Goal: Information Seeking & Learning: Find specific fact

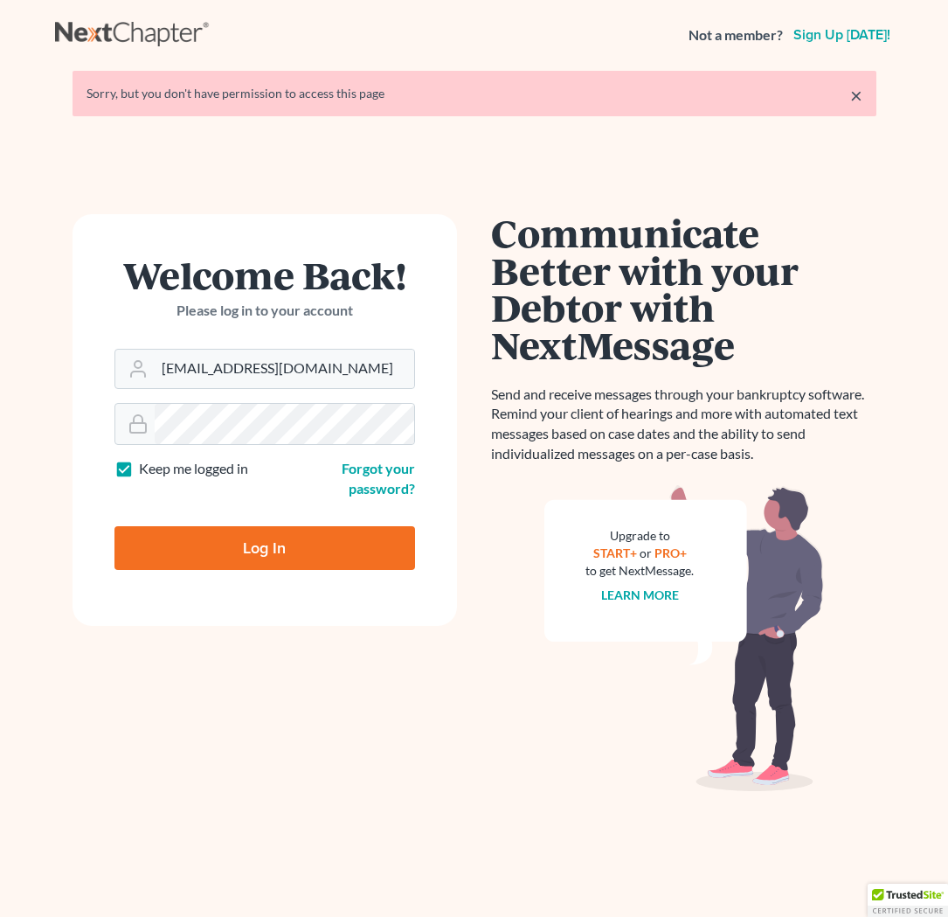
click at [276, 555] on input "Log In" at bounding box center [264, 548] width 301 height 44
type input "Thinking..."
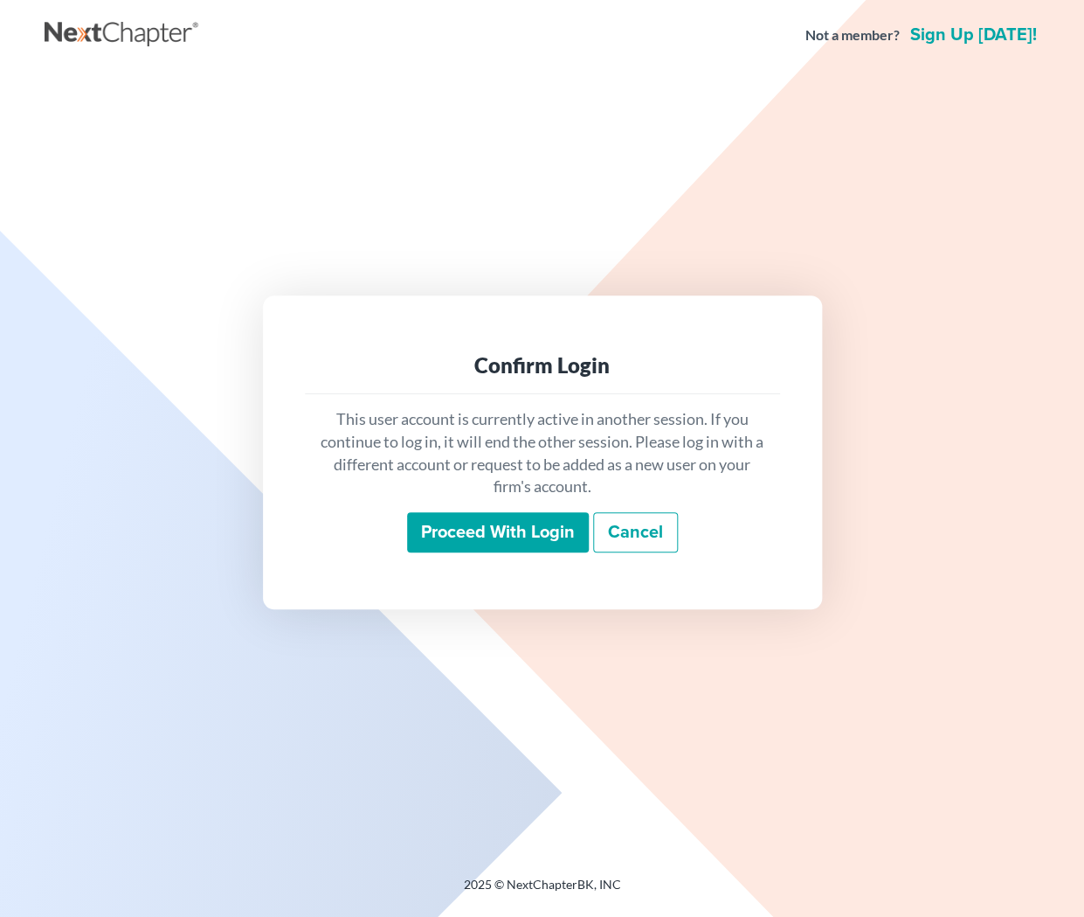
click at [456, 531] on input "Proceed with login" at bounding box center [498, 532] width 182 height 40
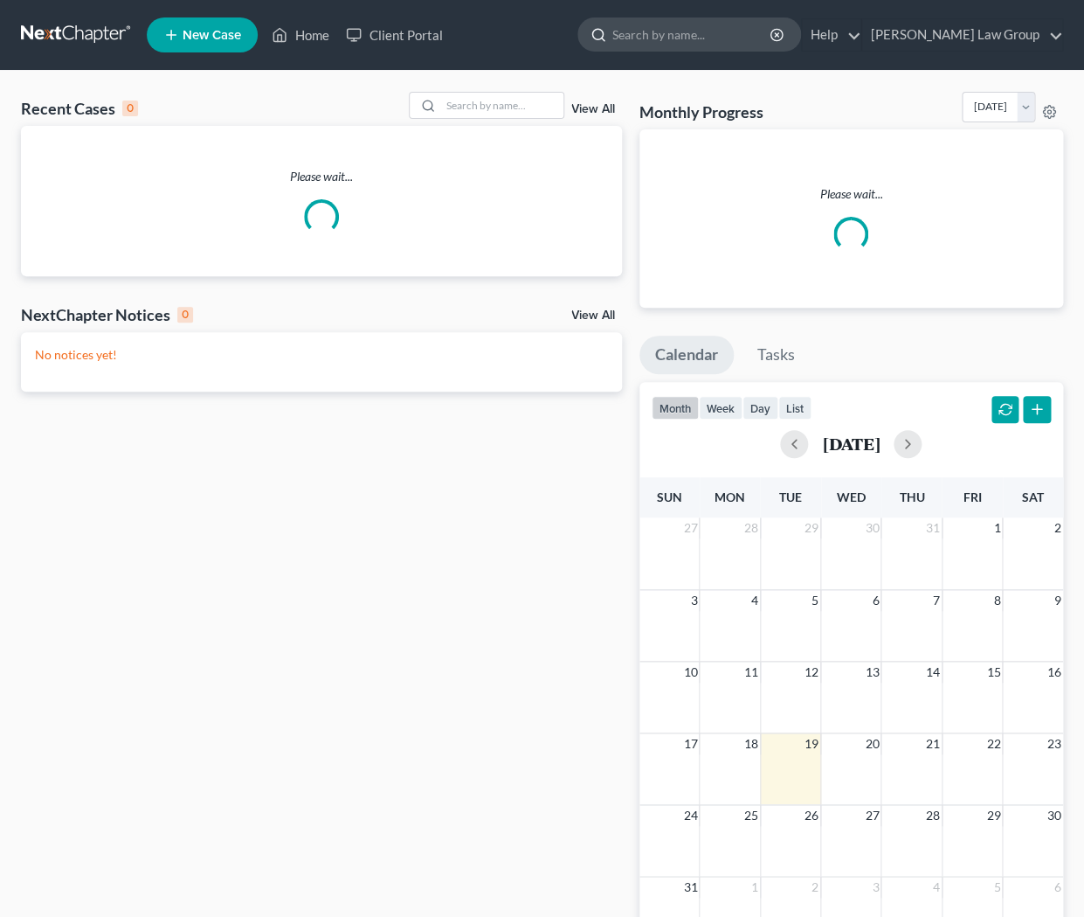
click at [731, 30] on input "search" at bounding box center [693, 34] width 160 height 32
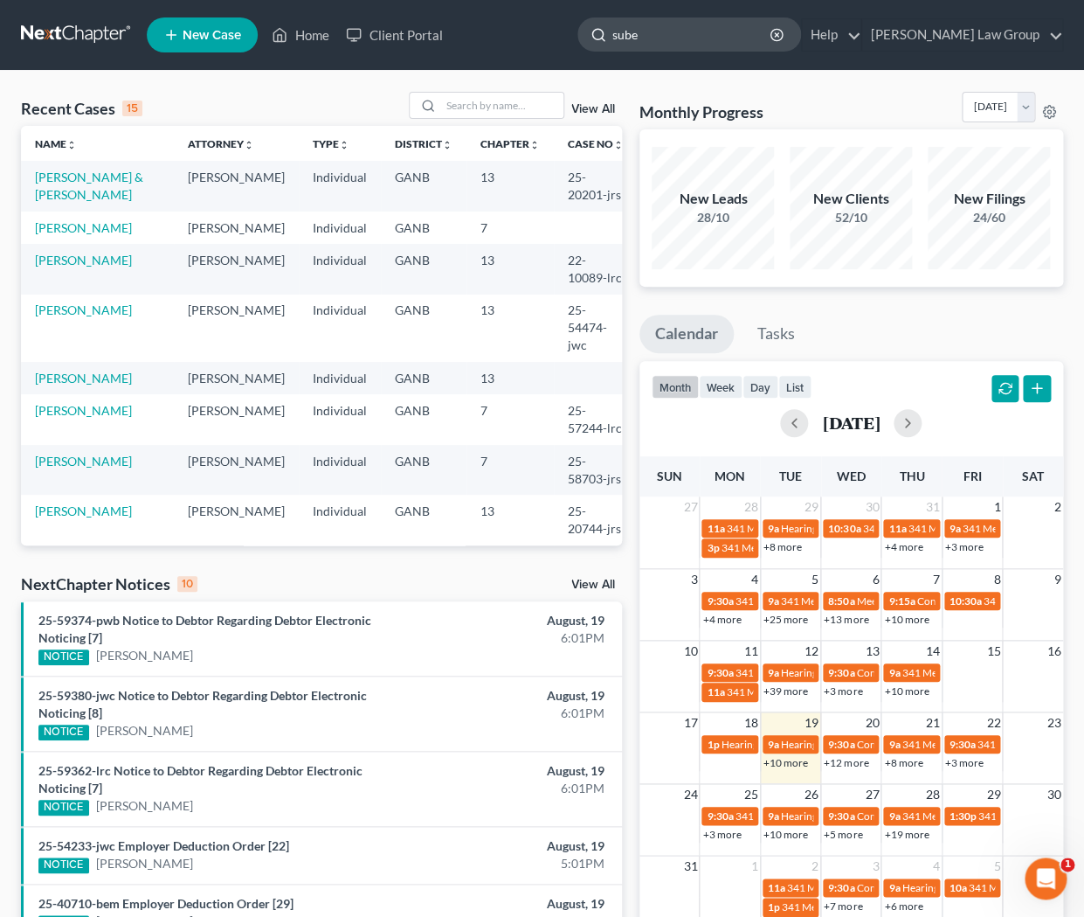
type input "[PERSON_NAME]"
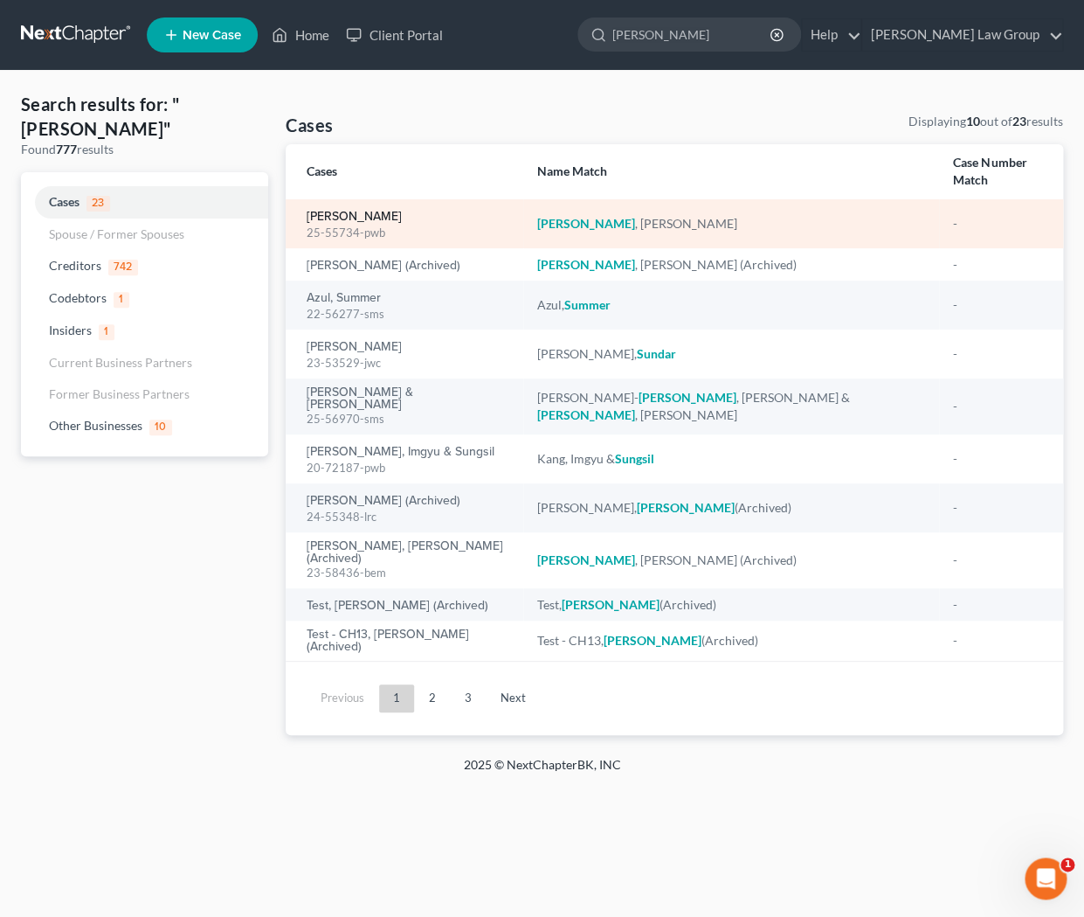
click at [367, 211] on link "[PERSON_NAME]" at bounding box center [354, 217] width 95 height 12
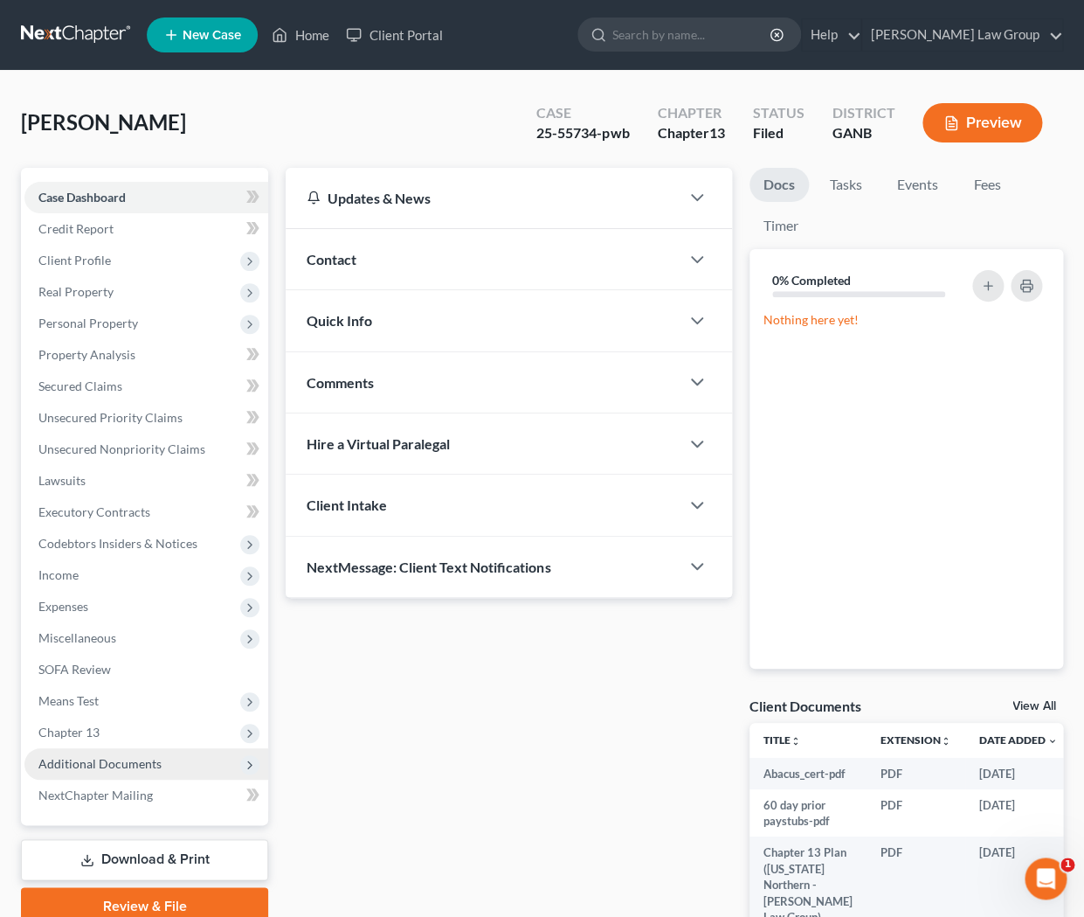
click at [151, 759] on span "Additional Documents" at bounding box center [99, 763] width 123 height 15
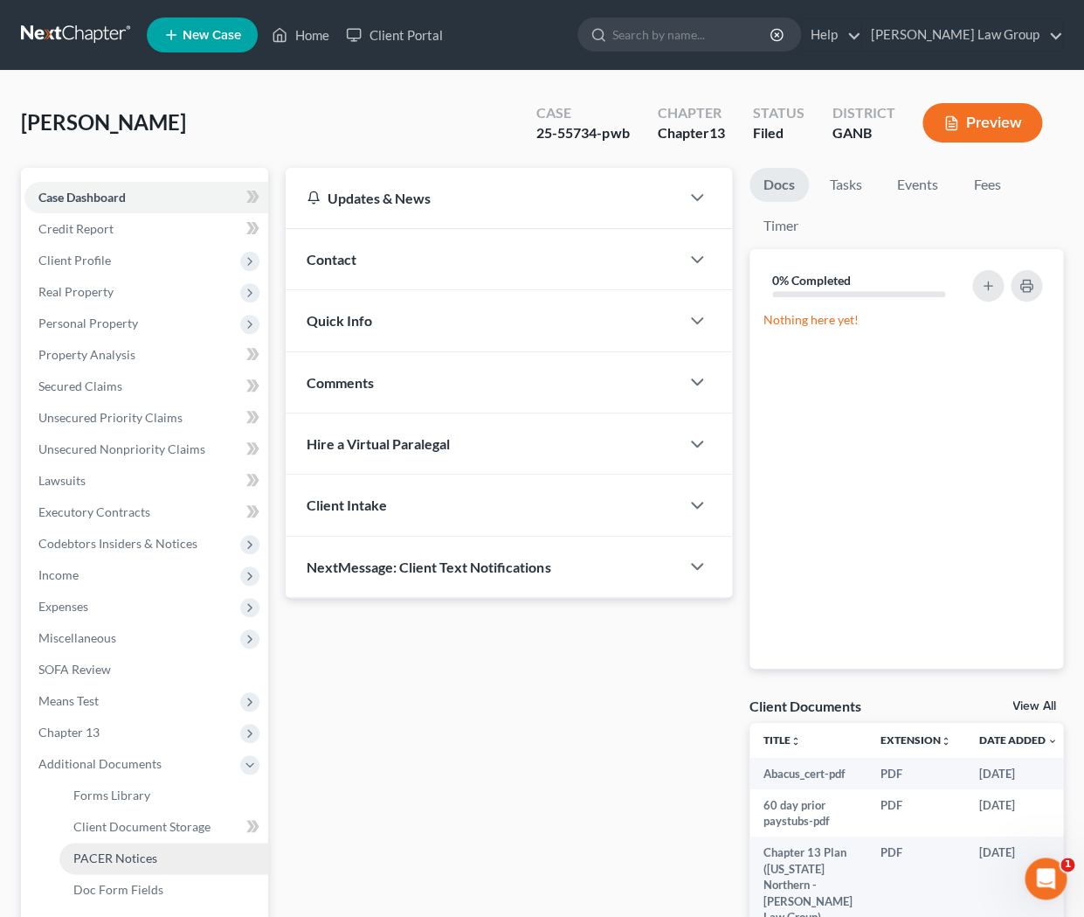
click at [146, 854] on span "PACER Notices" at bounding box center [115, 857] width 84 height 15
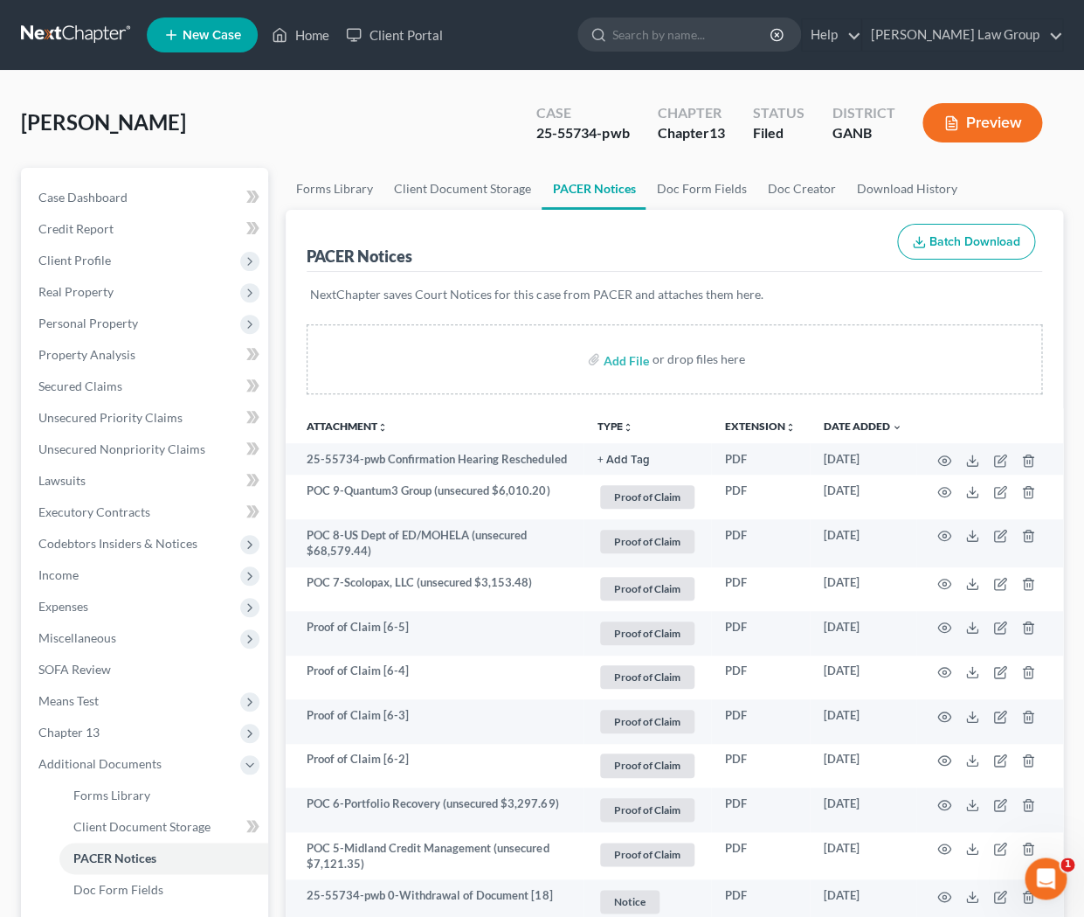
click at [613, 428] on button "TYPE unfold_more" at bounding box center [616, 426] width 36 height 11
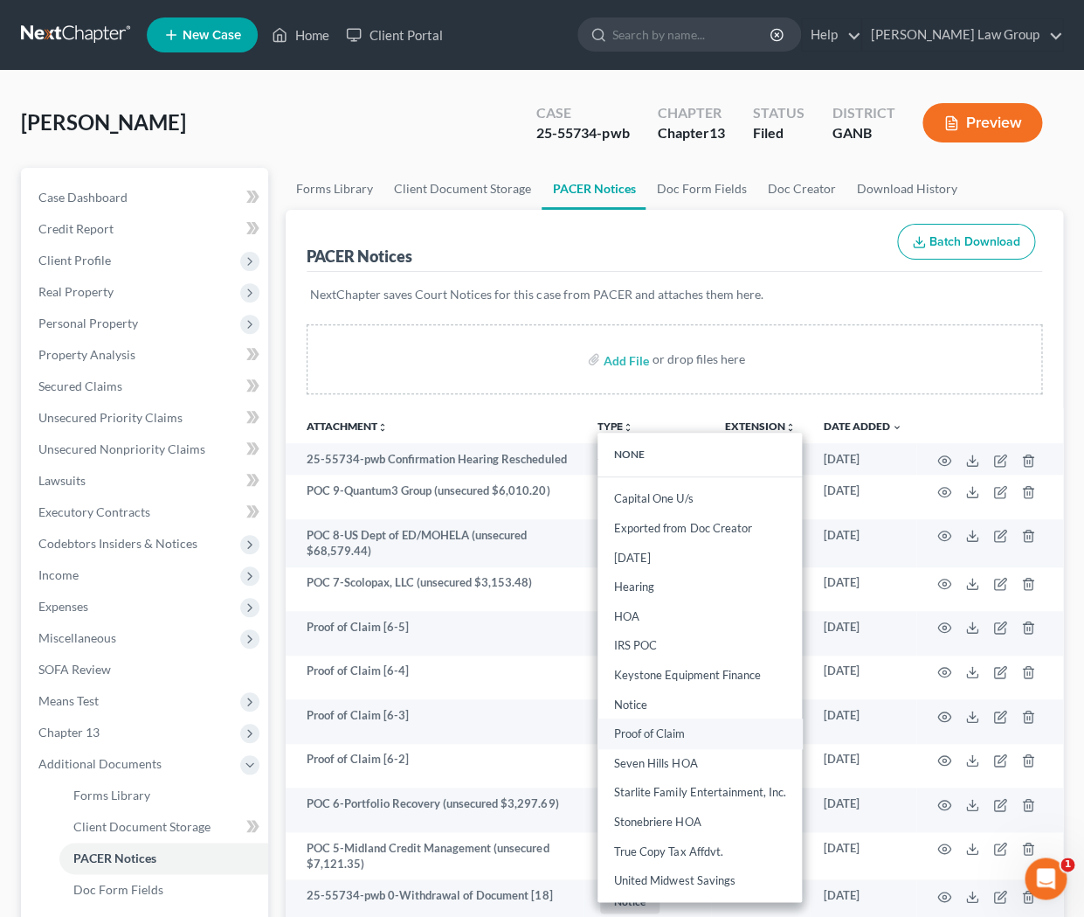
click at [647, 725] on link "Proof of Claim" at bounding box center [700, 734] width 204 height 30
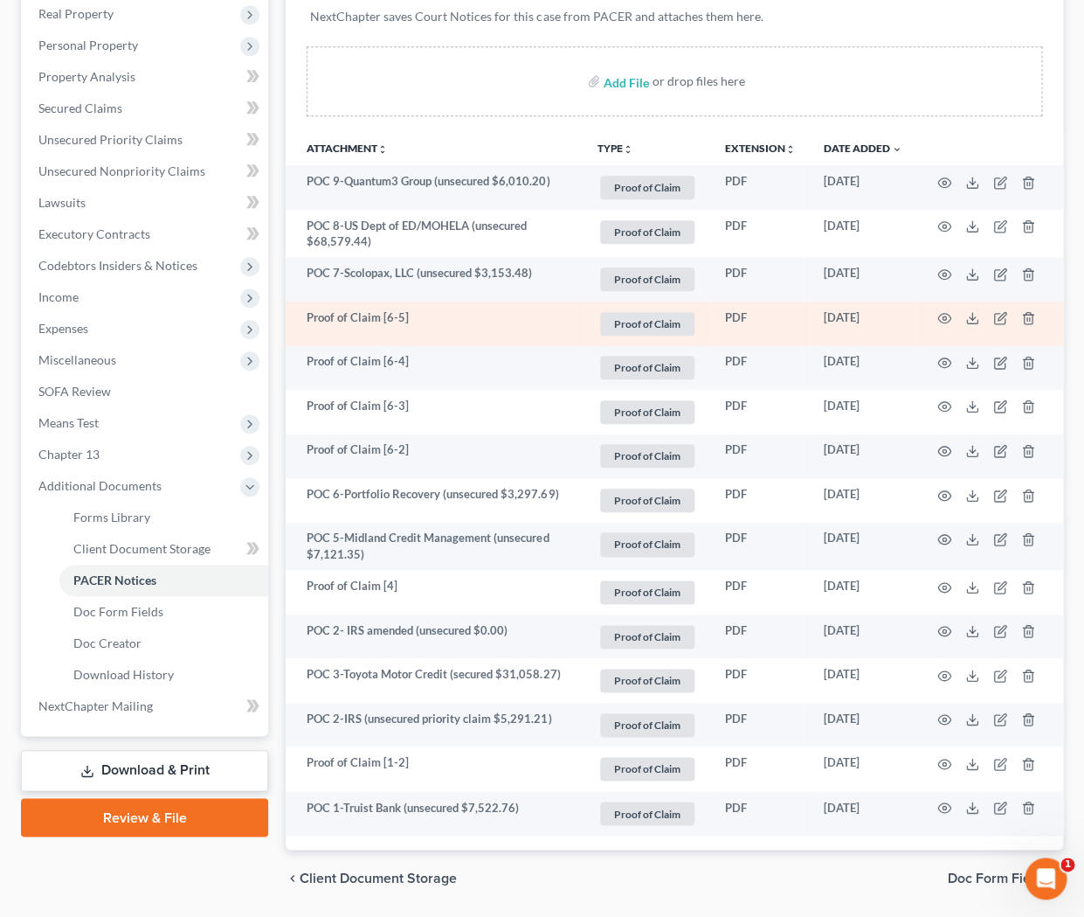
scroll to position [289, 0]
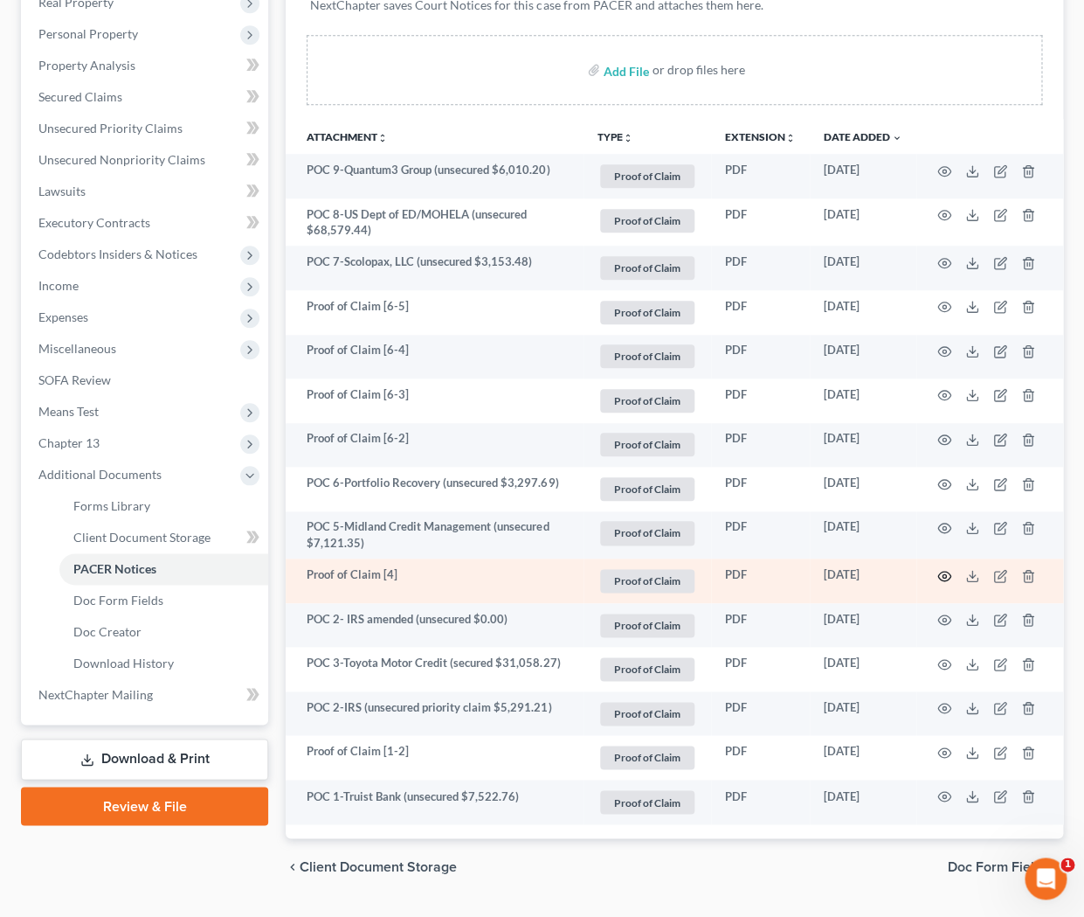
click at [944, 571] on icon "button" at bounding box center [945, 576] width 14 height 14
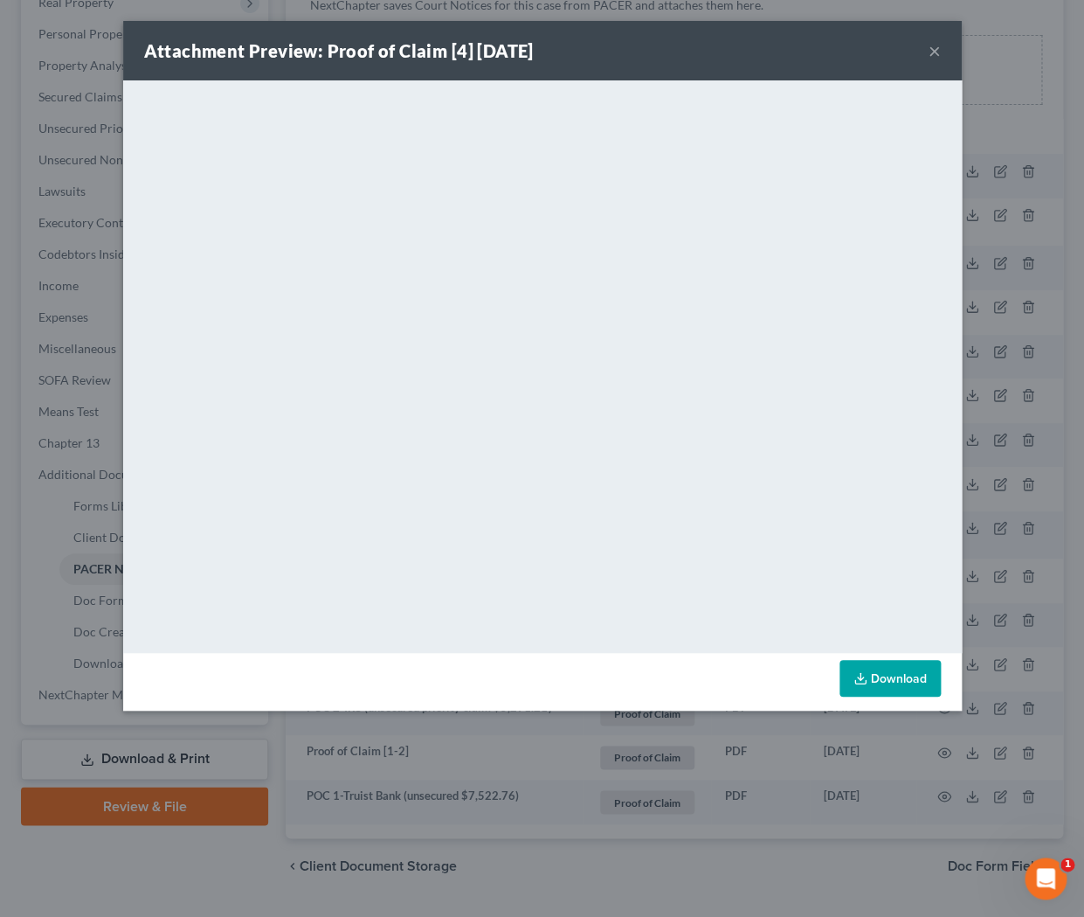
click at [938, 57] on button "×" at bounding box center [935, 50] width 12 height 21
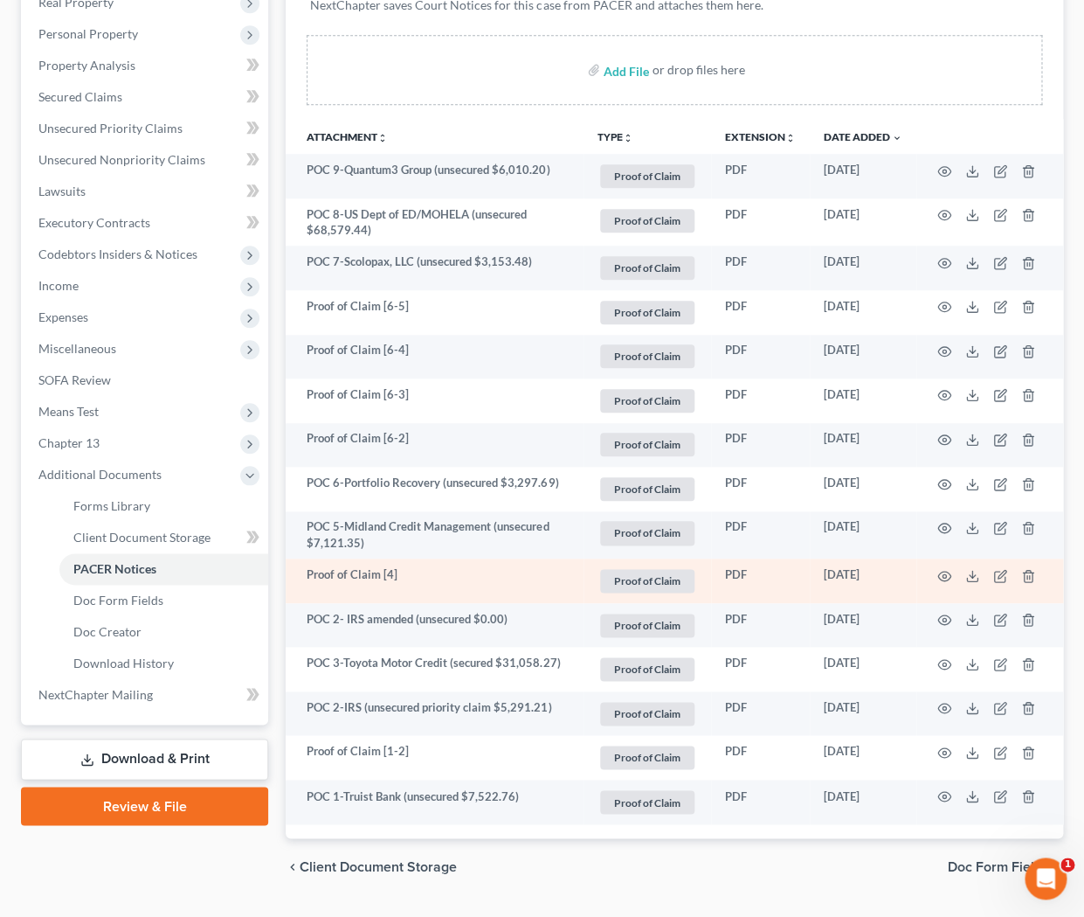
click at [995, 583] on td at bounding box center [990, 580] width 147 height 45
click at [998, 577] on icon "button" at bounding box center [1002, 574] width 8 height 8
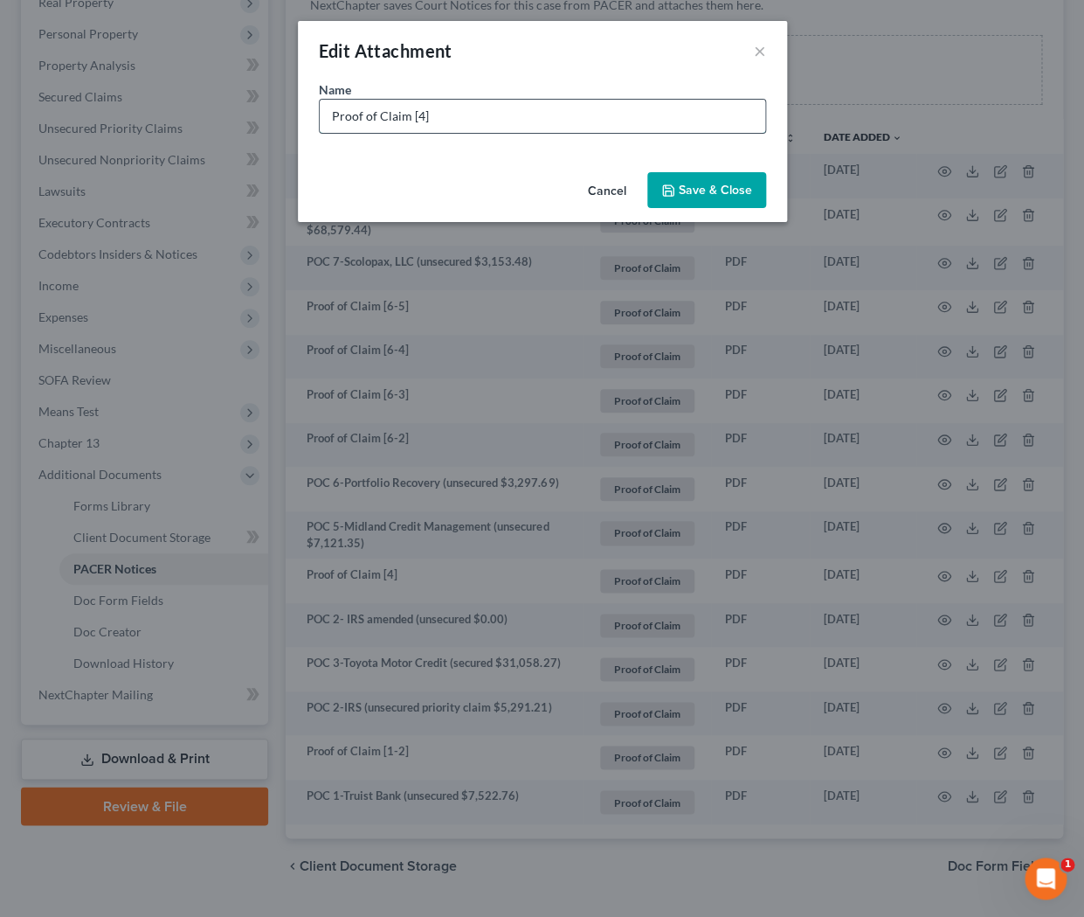
click at [502, 109] on input "Proof of Claim [4]" at bounding box center [543, 116] width 446 height 33
type input "POC 4-JPMorgan Chase (Mortgage arrears $1190)"
click at [707, 202] on button "Save & Close" at bounding box center [706, 190] width 119 height 37
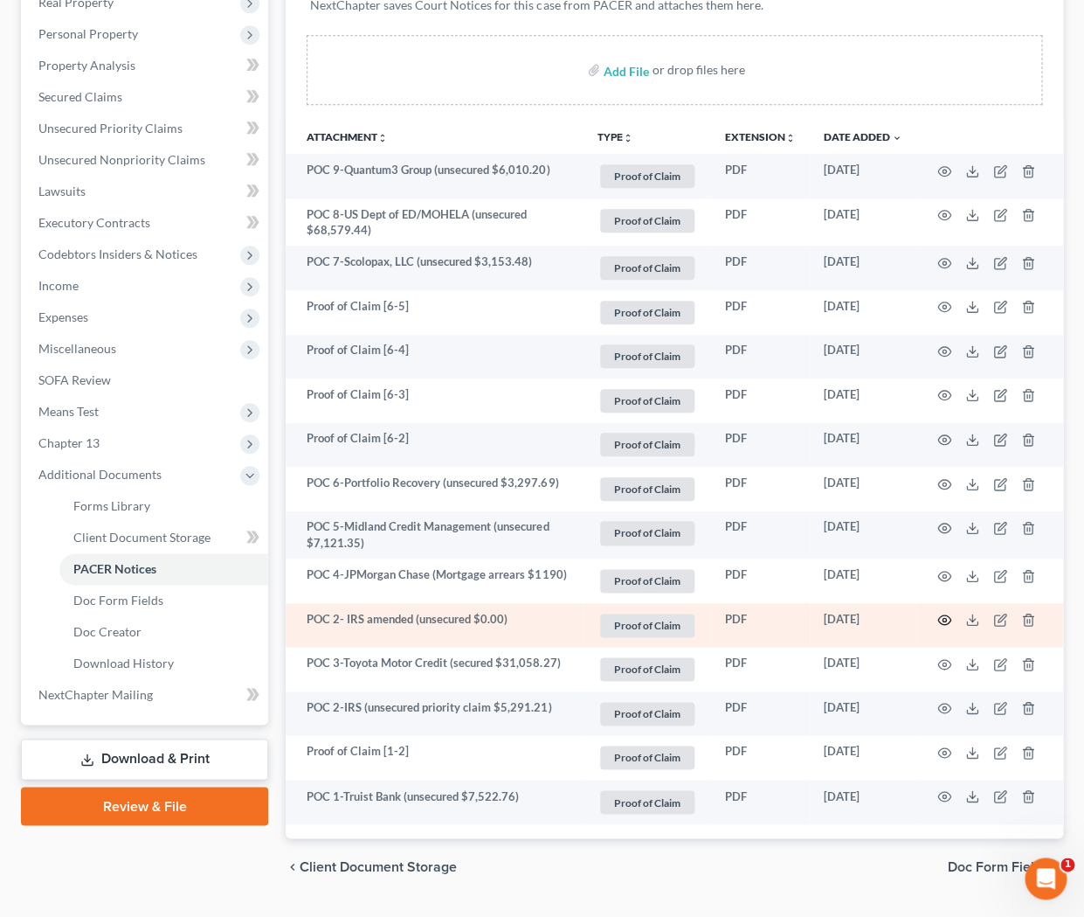
click at [946, 623] on icon "button" at bounding box center [944, 620] width 13 height 10
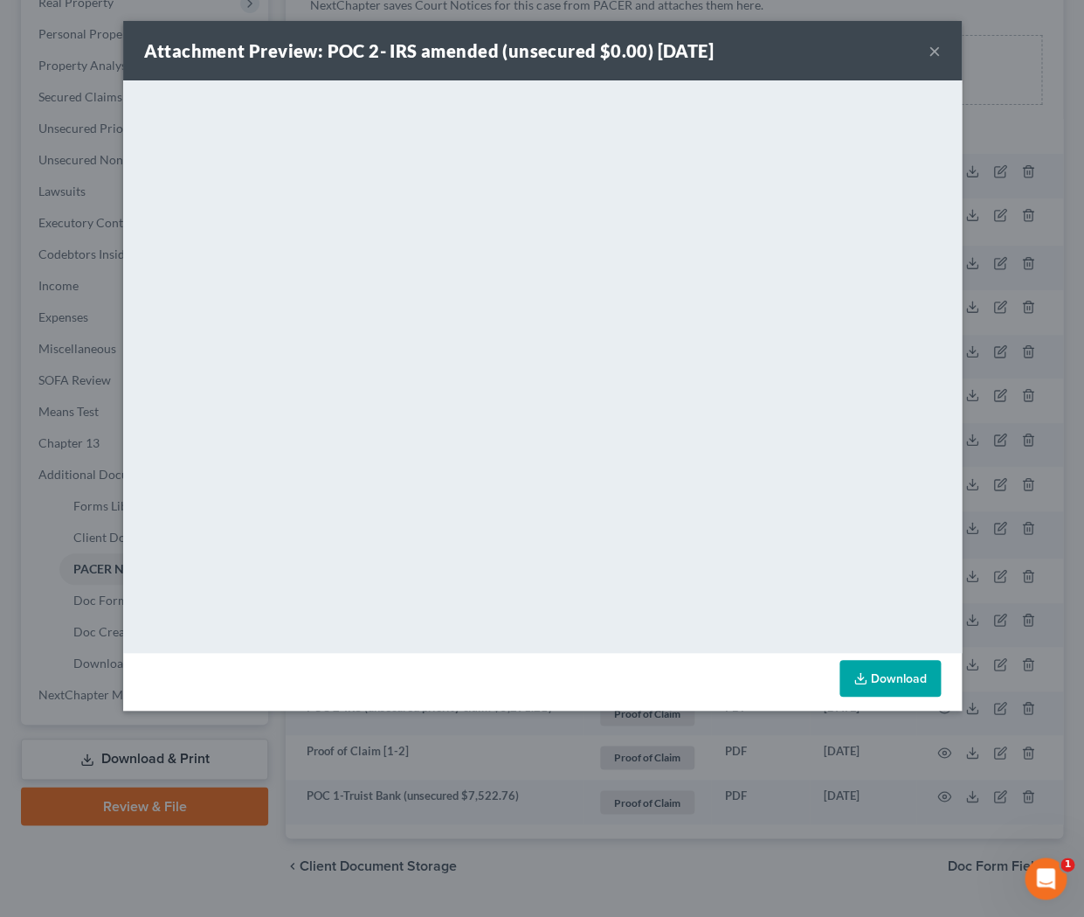
click at [938, 53] on button "×" at bounding box center [935, 50] width 12 height 21
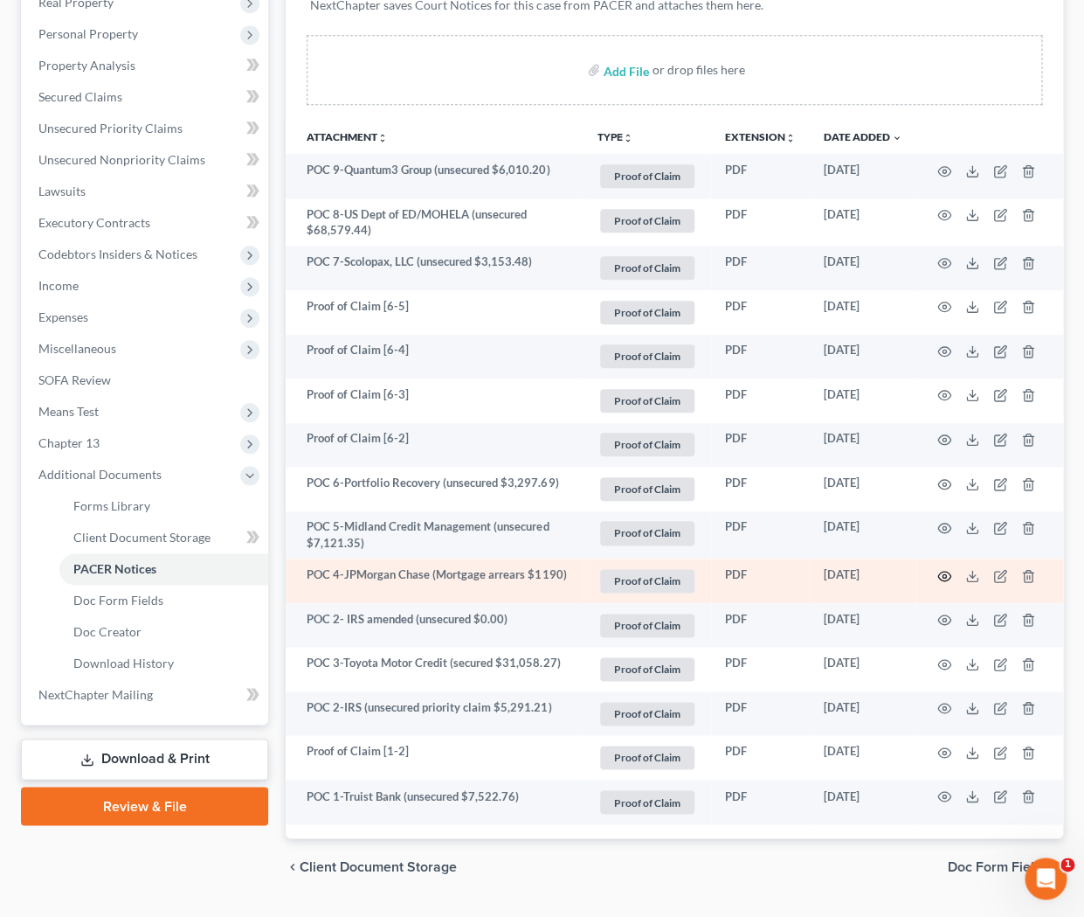
click at [943, 571] on icon "button" at bounding box center [945, 576] width 14 height 14
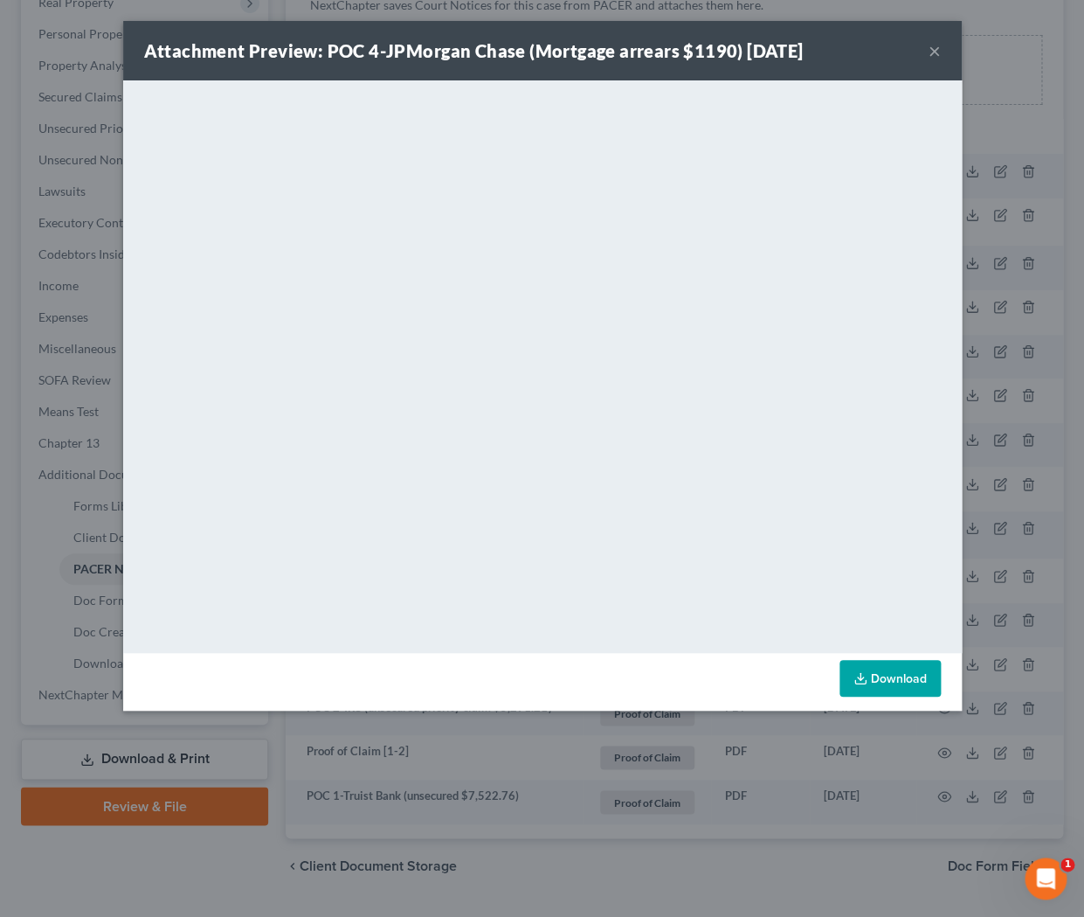
click at [932, 56] on button "×" at bounding box center [935, 50] width 12 height 21
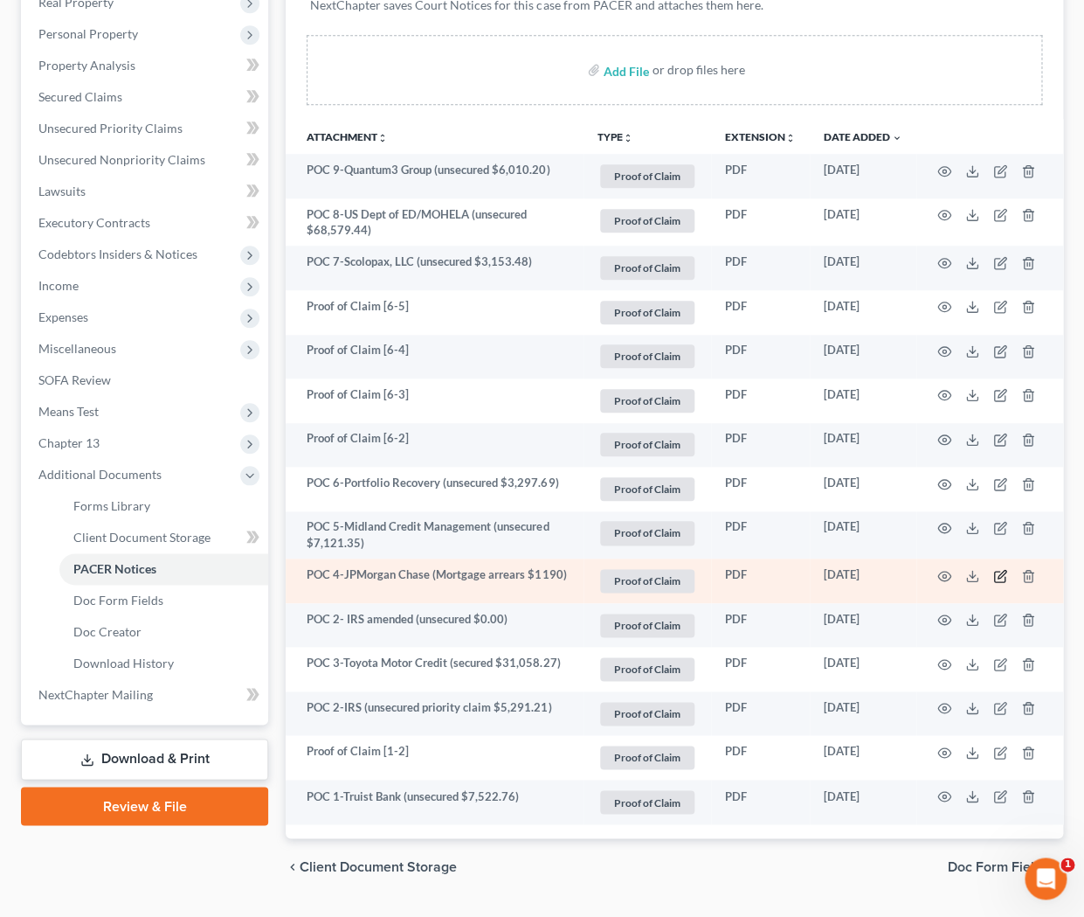
click at [998, 578] on icon "button" at bounding box center [1000, 576] width 14 height 14
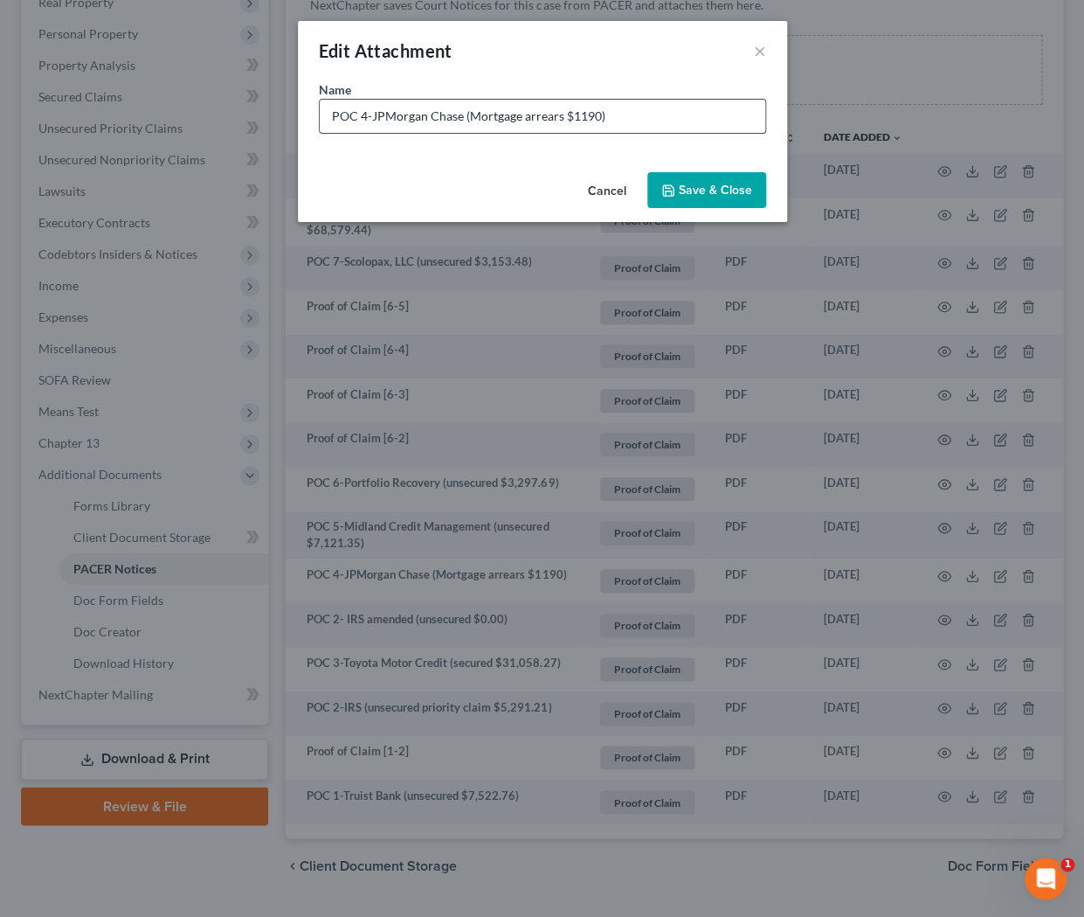
click at [599, 117] on input "POC 4-JPMorgan Chase (Mortgage arrears $1190)" at bounding box center [543, 116] width 446 height 33
type input "POC 4-JPMorgan Chase (Mortgage arrears $1169.40)"
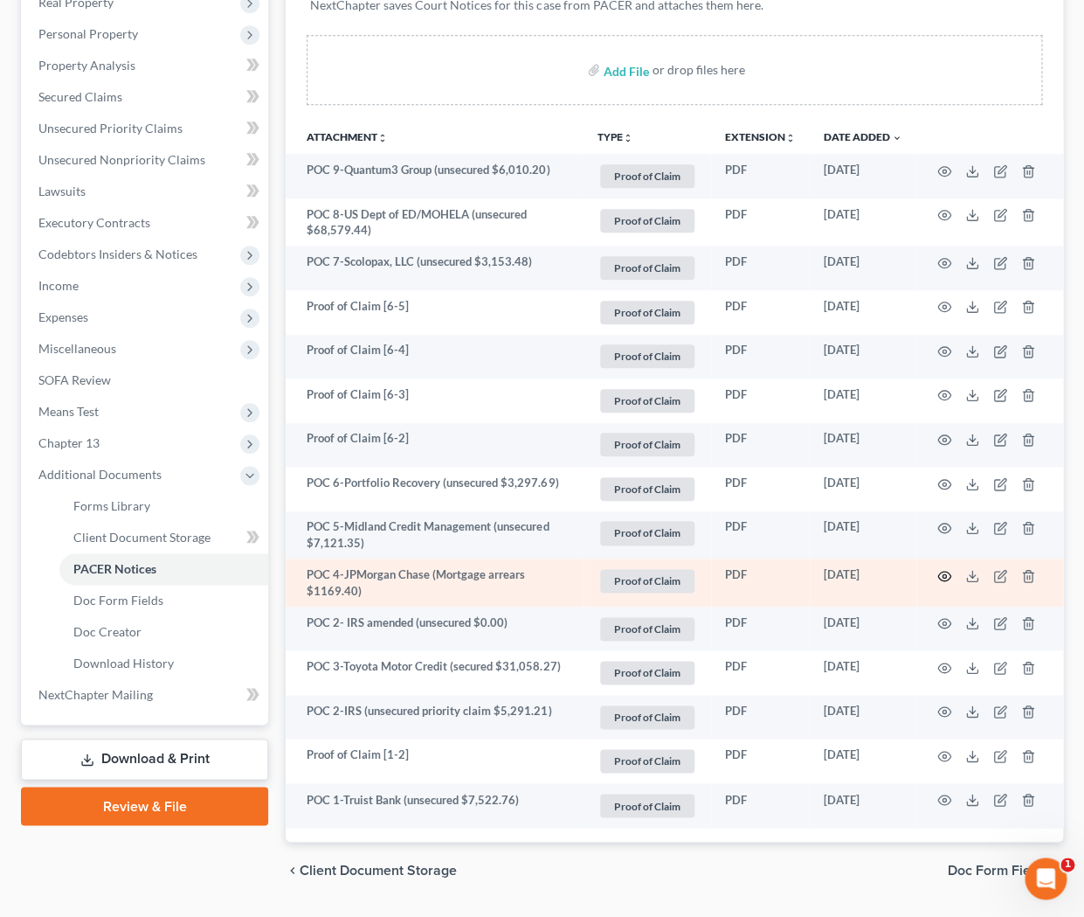
click at [942, 574] on icon "button" at bounding box center [945, 576] width 14 height 14
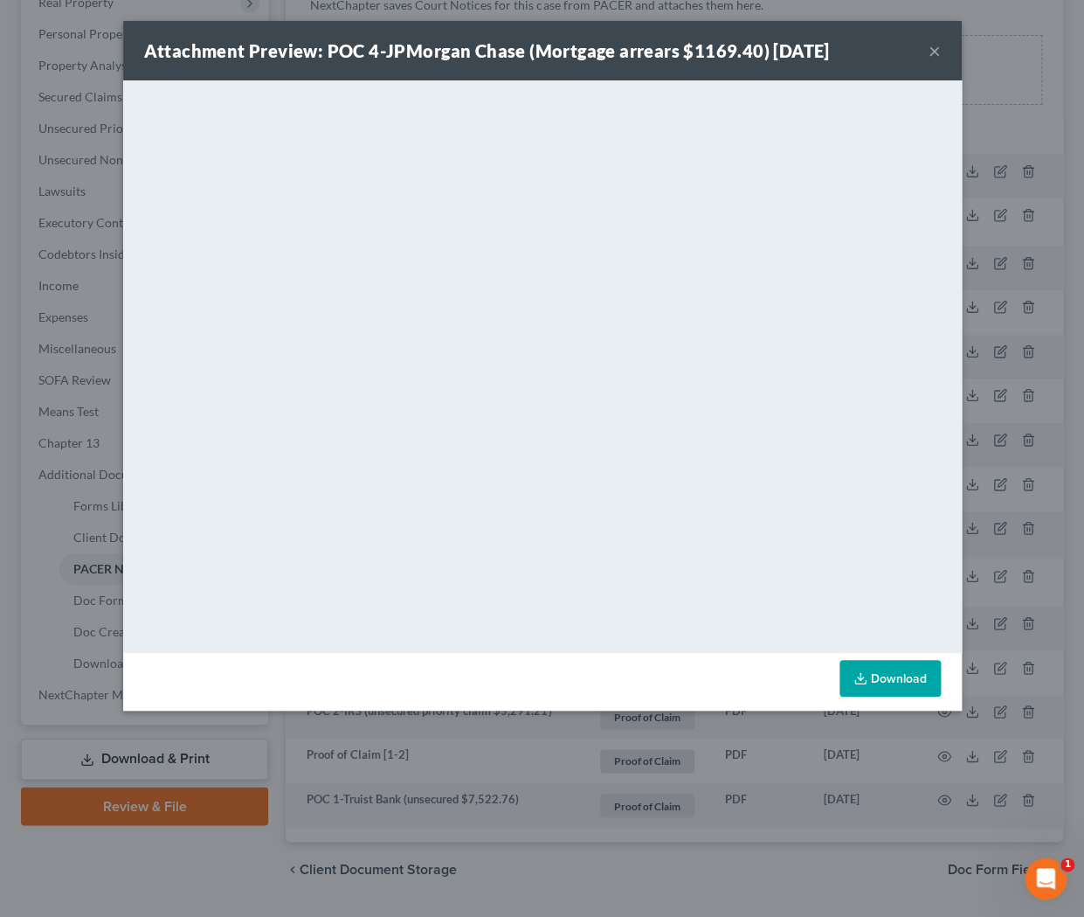
click at [937, 61] on button "×" at bounding box center [935, 50] width 12 height 21
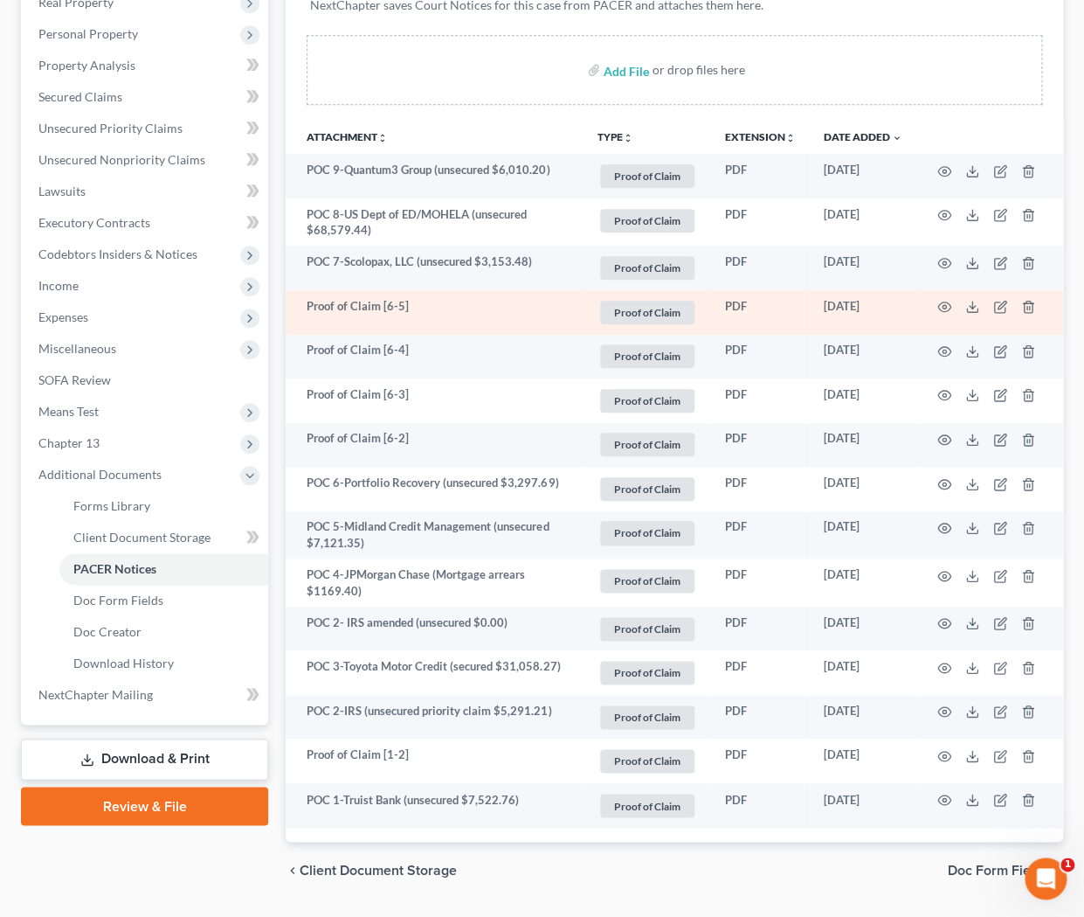
scroll to position [0, 0]
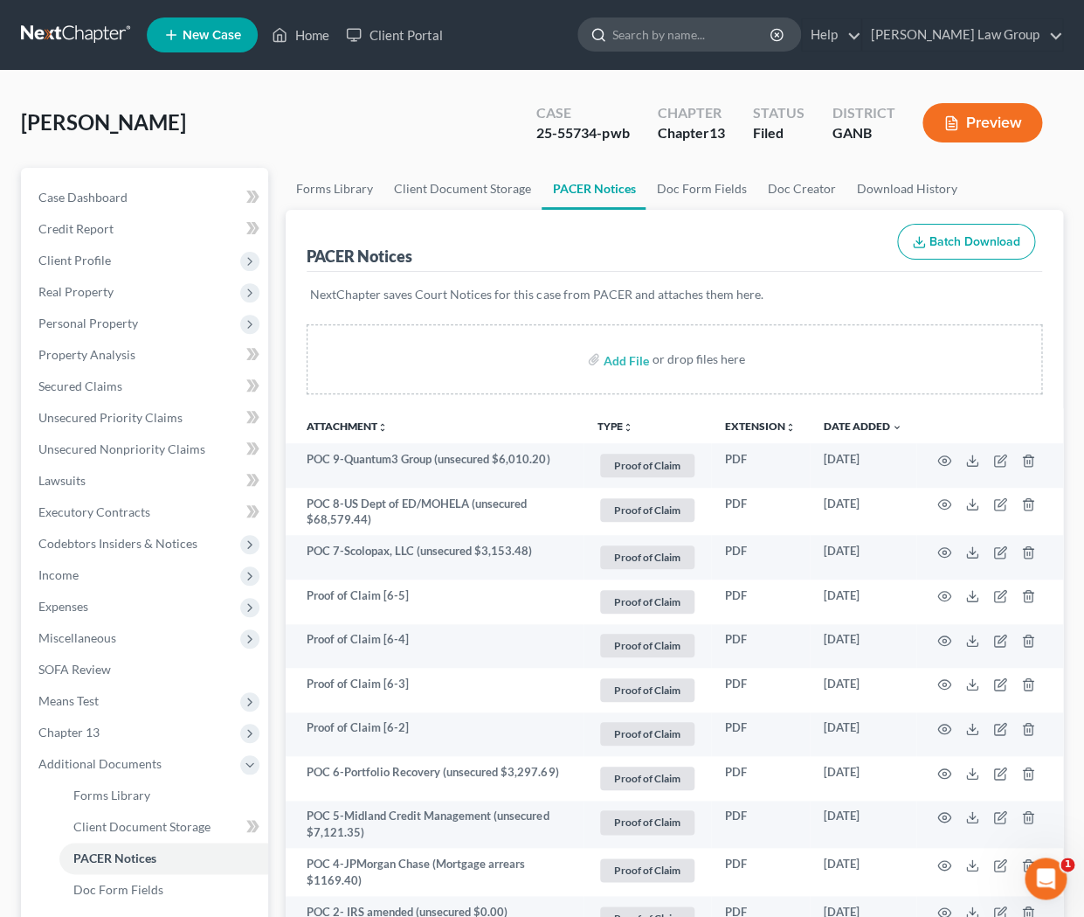
click at [704, 44] on input "search" at bounding box center [693, 34] width 160 height 32
type input "abercrombie"
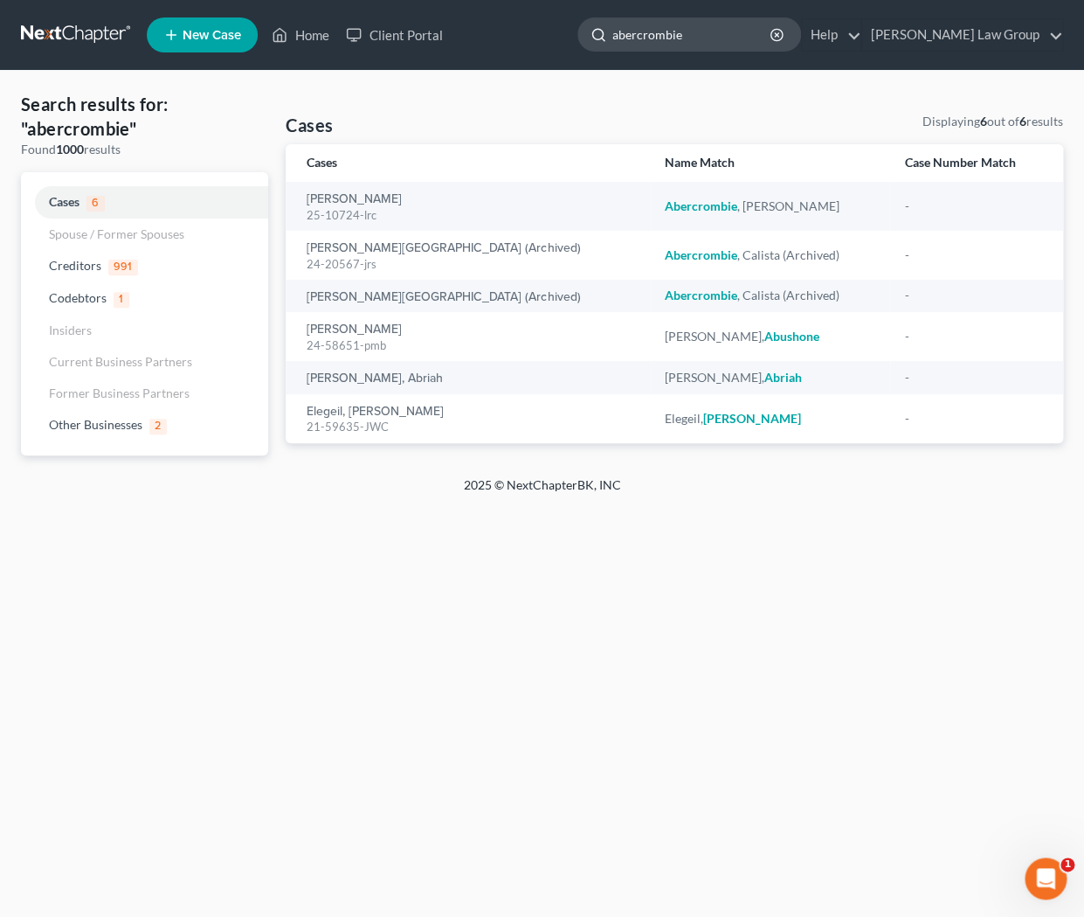
drag, startPoint x: 763, startPoint y: 33, endPoint x: 656, endPoint y: 32, distance: 106.6
click at [656, 32] on input "abercrombie" at bounding box center [693, 34] width 160 height 32
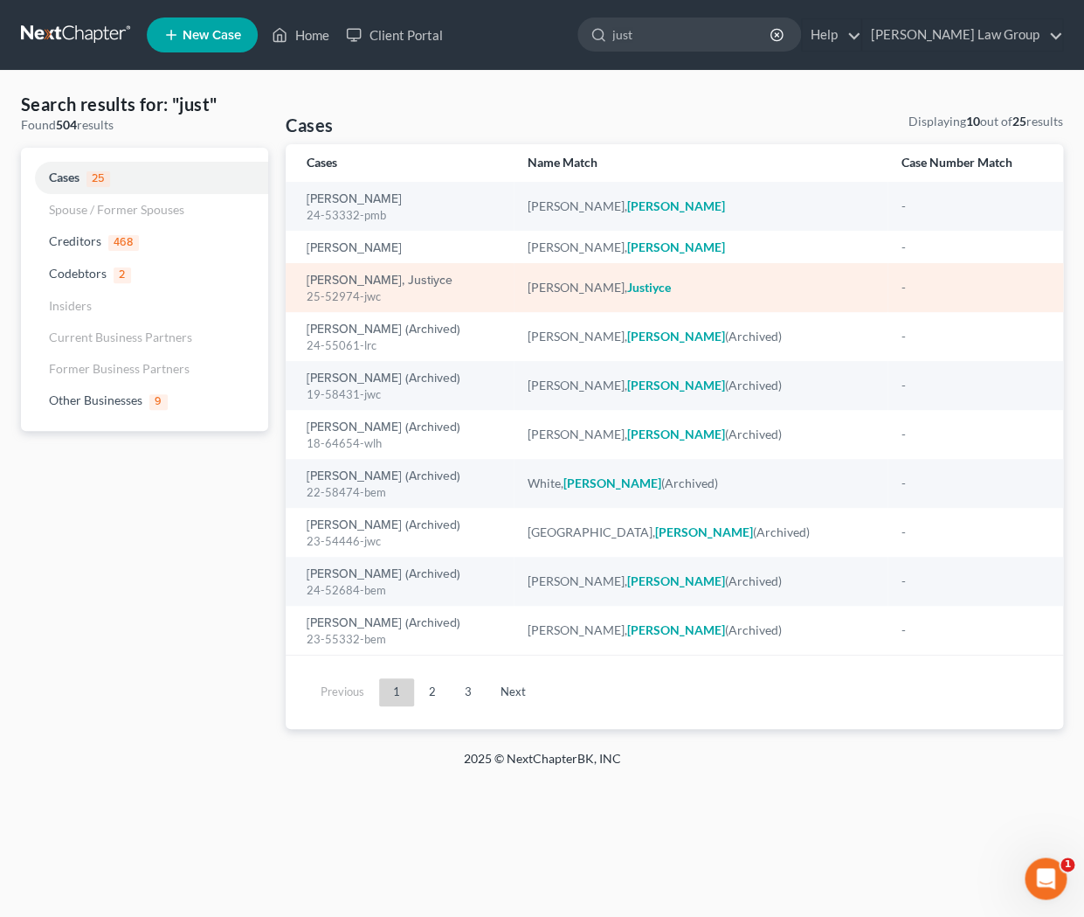
type input "just"
click at [353, 290] on div "25-52974-jwc" at bounding box center [403, 296] width 192 height 17
click at [353, 283] on link "[PERSON_NAME], Justiyce" at bounding box center [380, 280] width 146 height 12
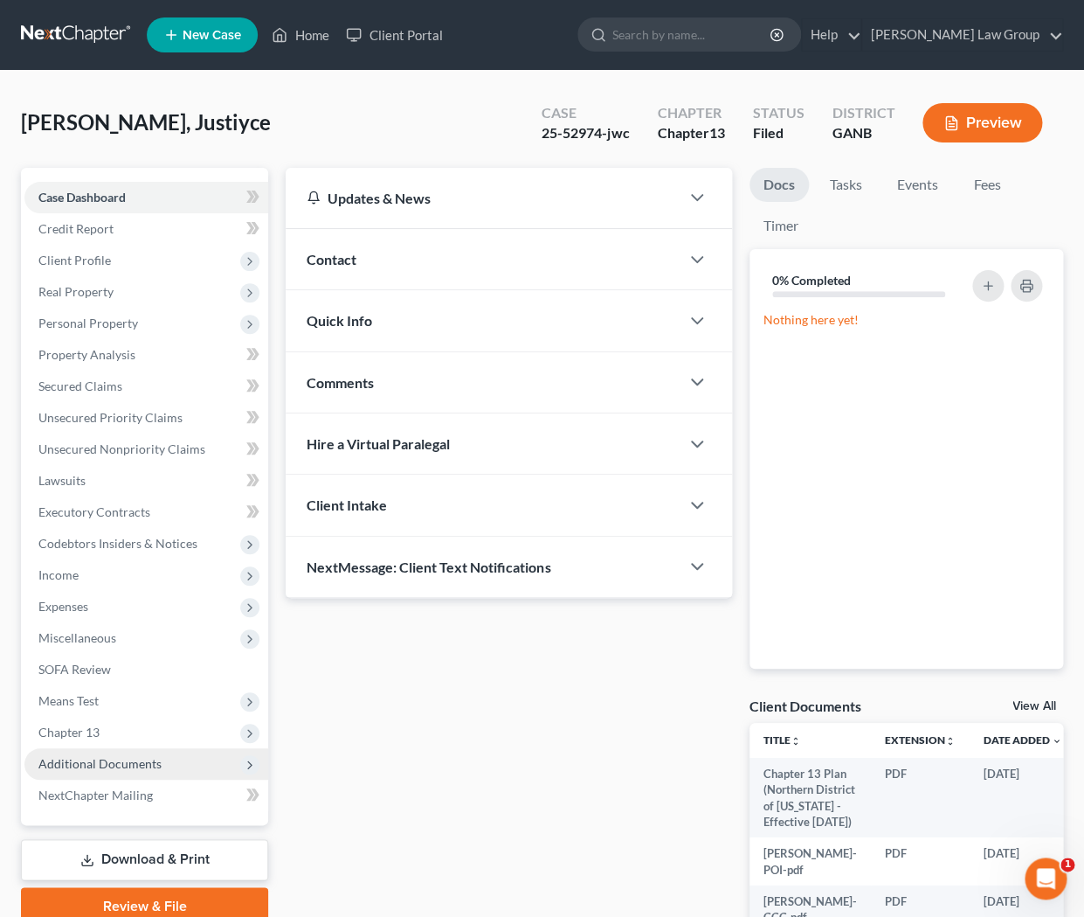
click at [163, 761] on span "Additional Documents" at bounding box center [146, 763] width 244 height 31
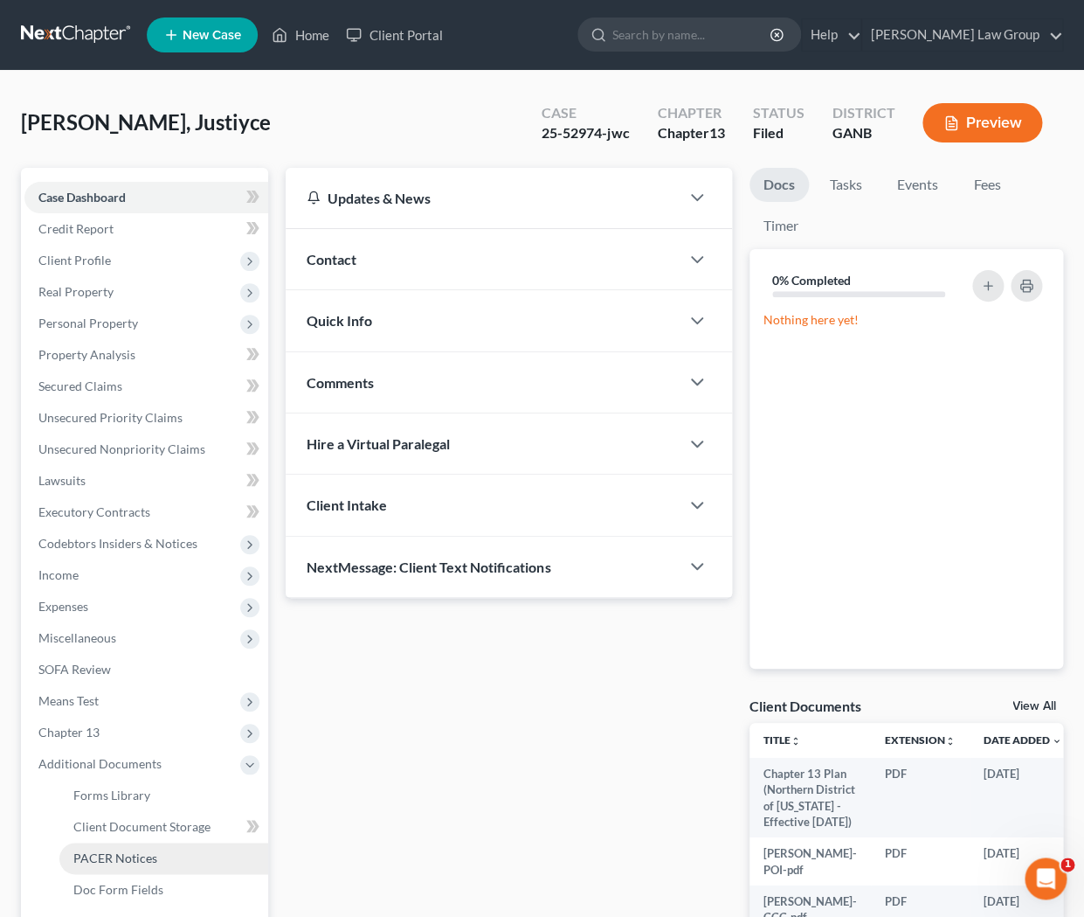
click at [159, 853] on link "PACER Notices" at bounding box center [163, 857] width 209 height 31
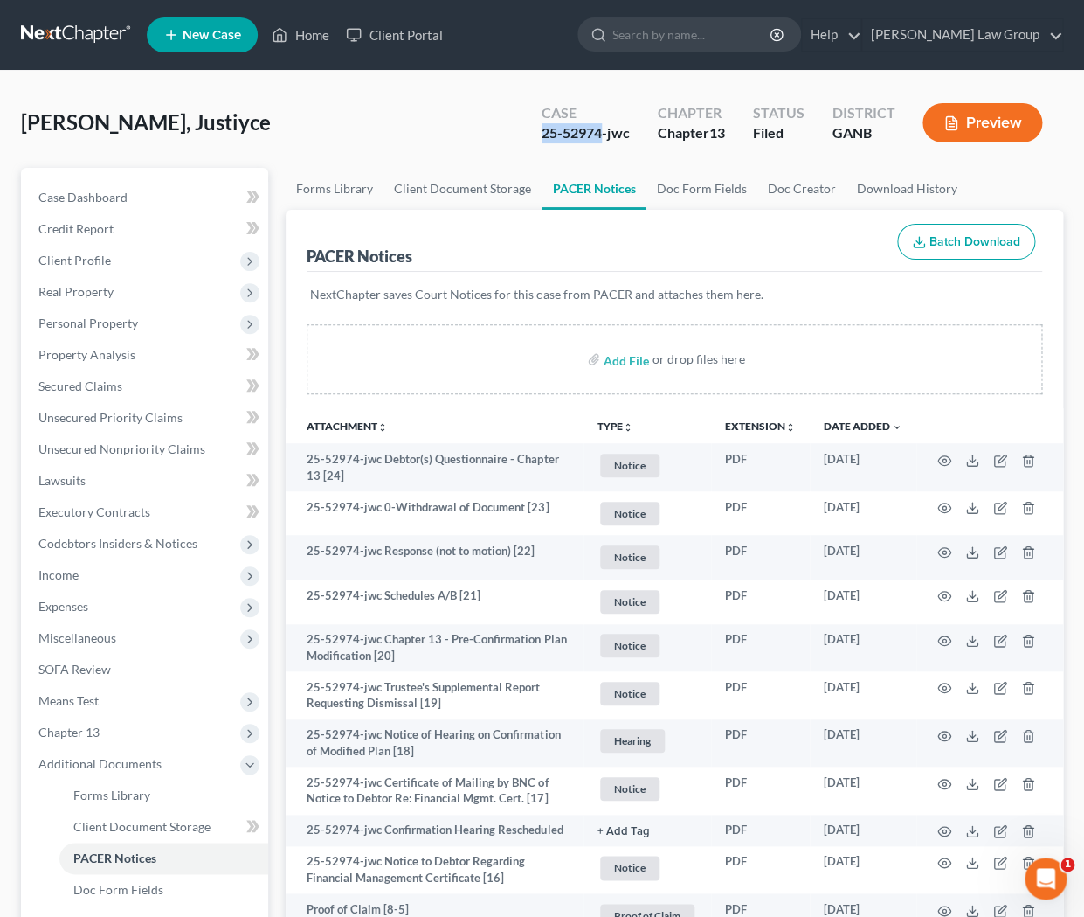
drag, startPoint x: 602, startPoint y: 134, endPoint x: 530, endPoint y: 132, distance: 71.7
click at [530, 132] on div "Case 25-52974-jwc" at bounding box center [585, 125] width 115 height 52
copy div "25-52974"
